Goal: Find specific page/section: Find specific page/section

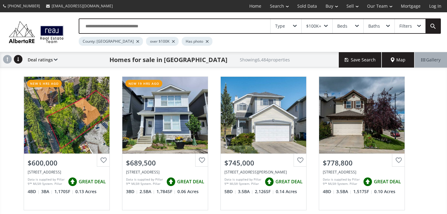
click at [155, 26] on input "text" at bounding box center [174, 26] width 191 height 14
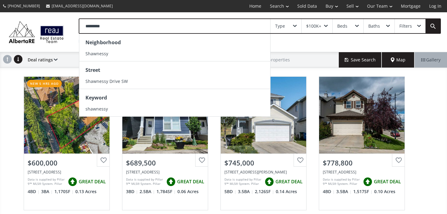
type input "*********"
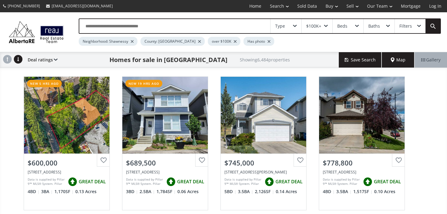
click at [133, 41] on div at bounding box center [132, 41] width 3 height 2
click at [136, 41] on div at bounding box center [137, 41] width 3 height 2
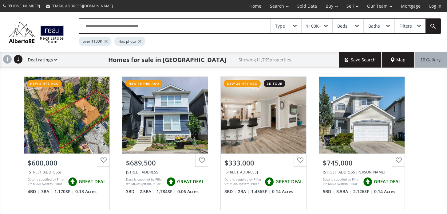
click at [106, 41] on div at bounding box center [106, 41] width 3 height 2
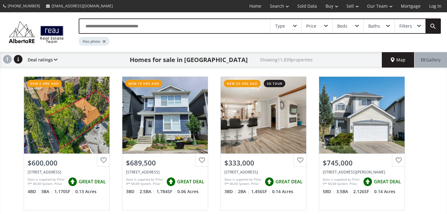
click at [104, 41] on div at bounding box center [104, 41] width 3 height 2
